Goal: Task Accomplishment & Management: Use online tool/utility

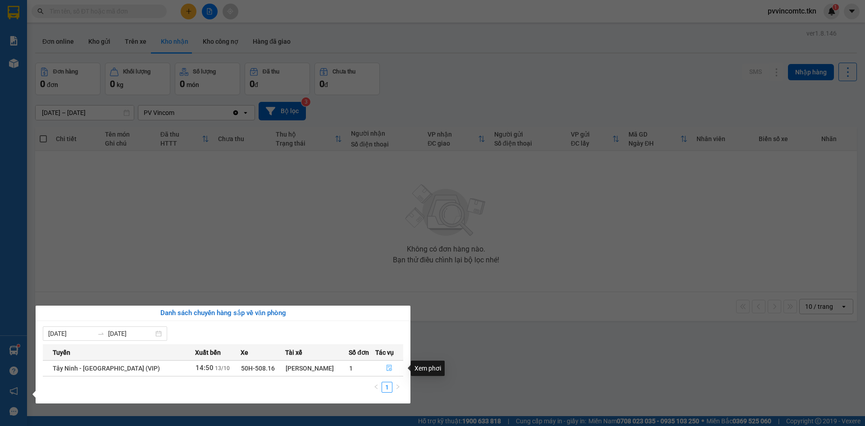
click at [380, 368] on button "button" at bounding box center [389, 368] width 27 height 14
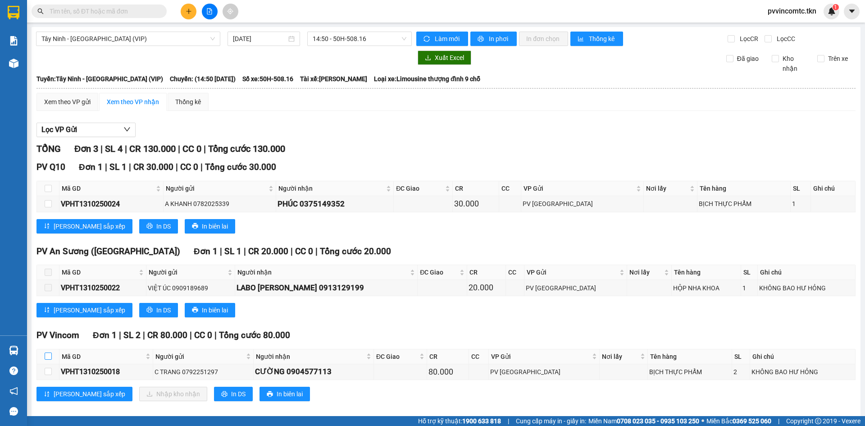
click at [47, 355] on input "checkbox" at bounding box center [48, 355] width 7 height 7
checkbox input "true"
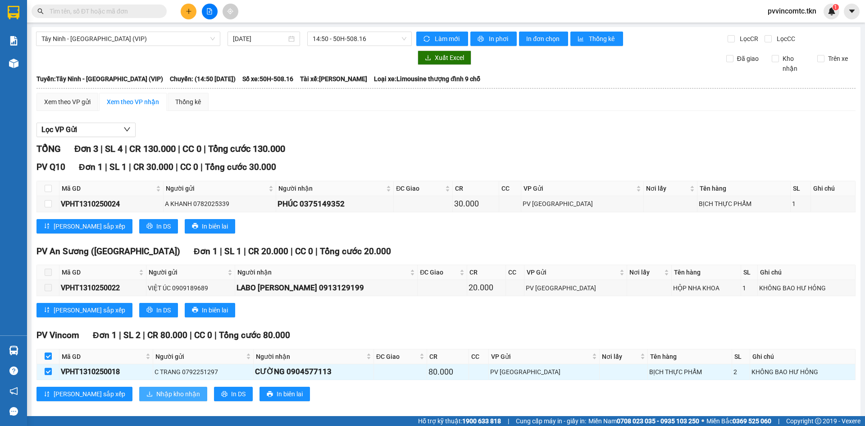
click at [156, 396] on span "Nhập kho nhận" at bounding box center [178, 394] width 44 height 10
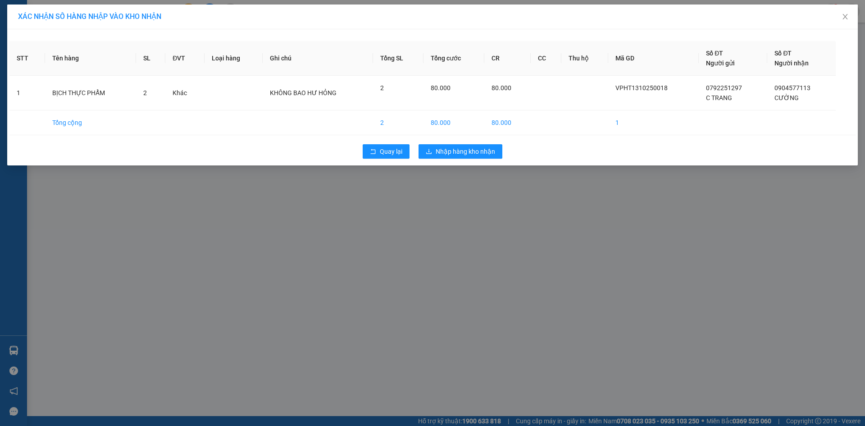
click at [474, 159] on div "Quay lại Nhập hàng kho nhận" at bounding box center [432, 151] width 846 height 23
click at [465, 149] on span "Nhập hàng kho nhận" at bounding box center [465, 151] width 59 height 10
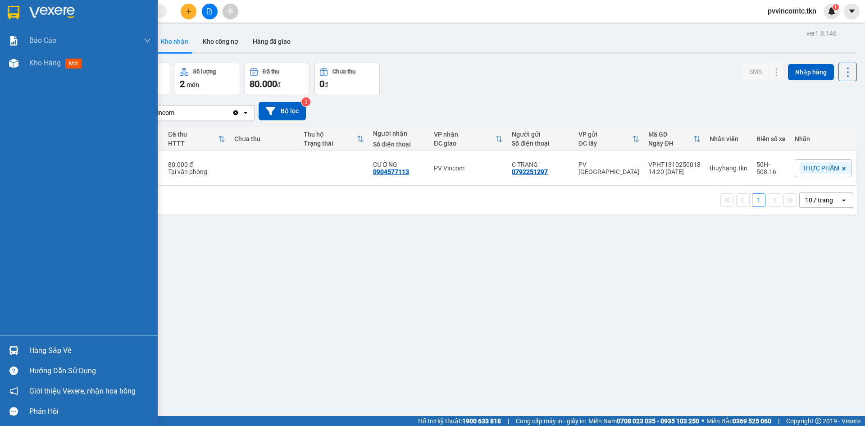
click at [23, 8] on div at bounding box center [79, 14] width 158 height 29
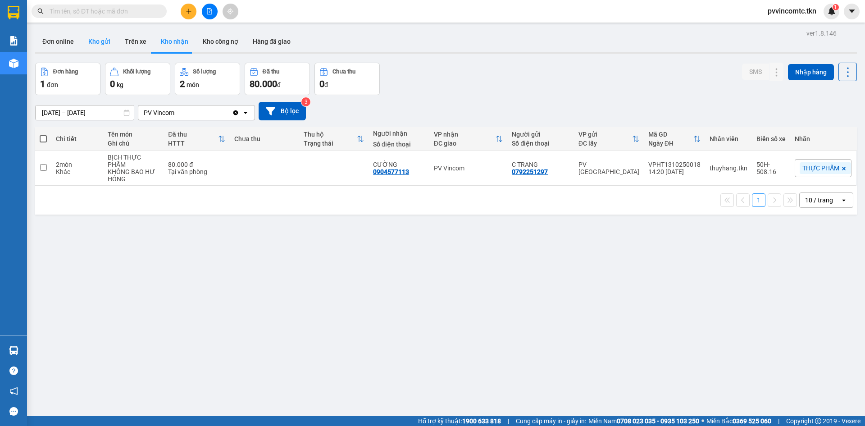
click at [104, 48] on button "Kho gửi" at bounding box center [99, 42] width 36 height 22
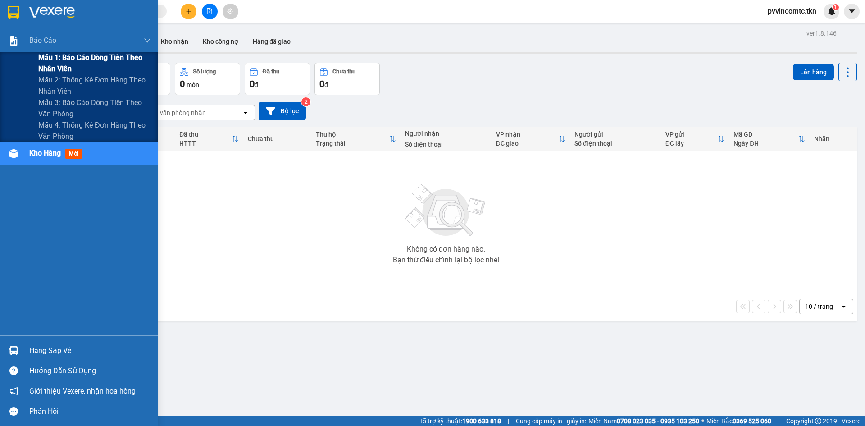
click at [49, 55] on span "Mẫu 1: Báo cáo dòng tiền theo nhân viên" at bounding box center [94, 63] width 113 height 23
